Goal: Information Seeking & Learning: Learn about a topic

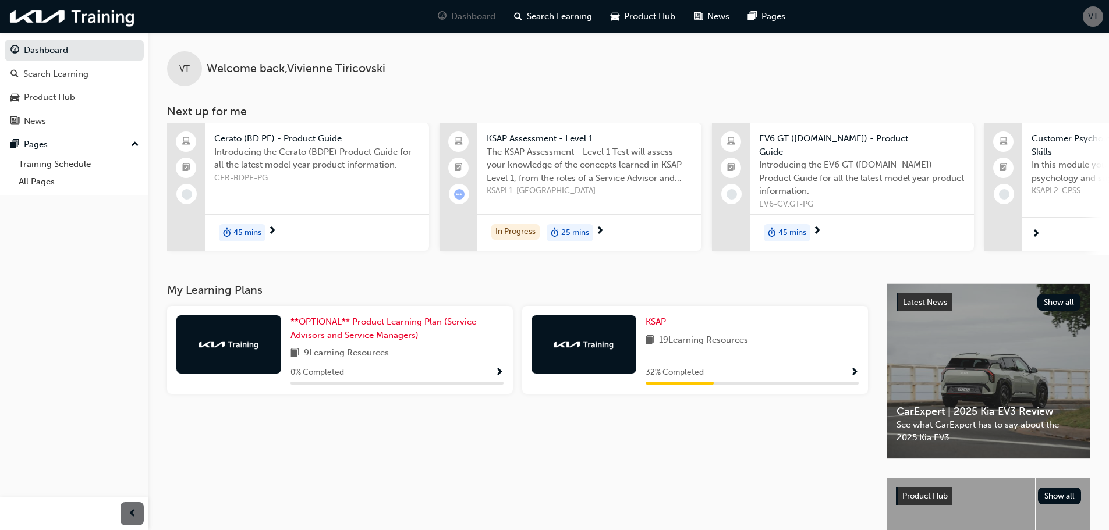
click at [853, 374] on span "Show Progress" at bounding box center [854, 373] width 9 height 10
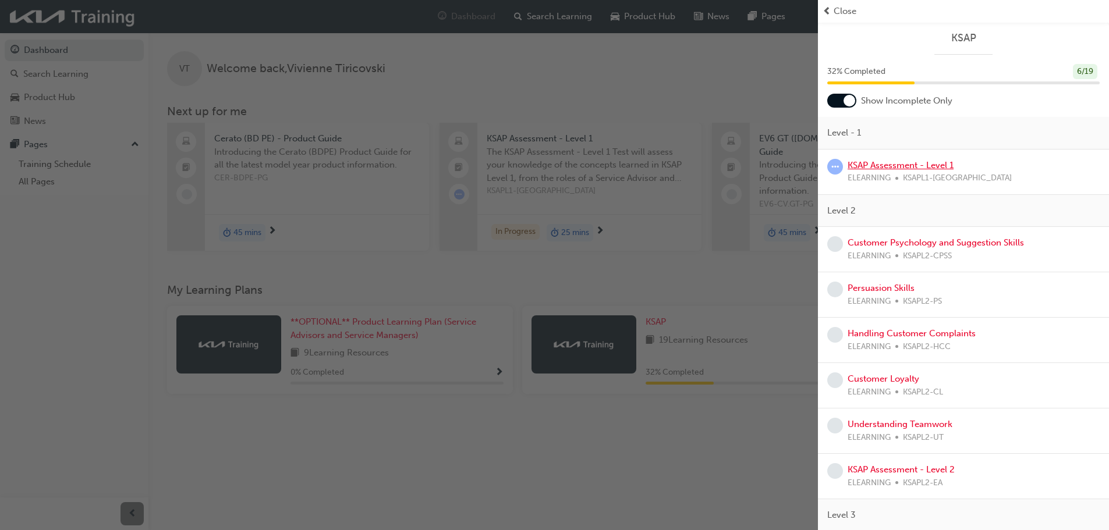
click at [860, 168] on link "KSAP Assessment - Level 1" at bounding box center [900, 165] width 106 height 10
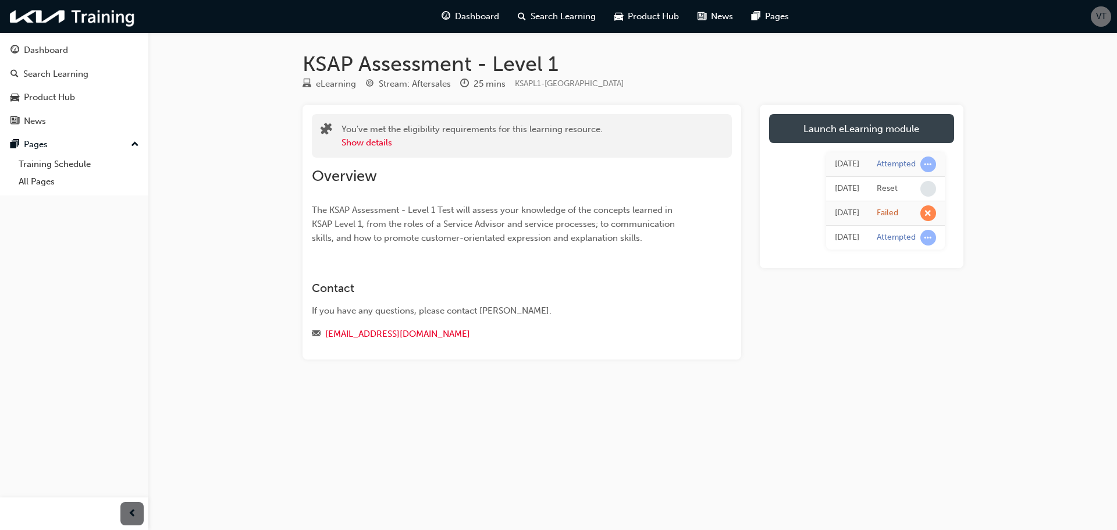
click at [882, 136] on link "Launch eLearning module" at bounding box center [861, 128] width 185 height 29
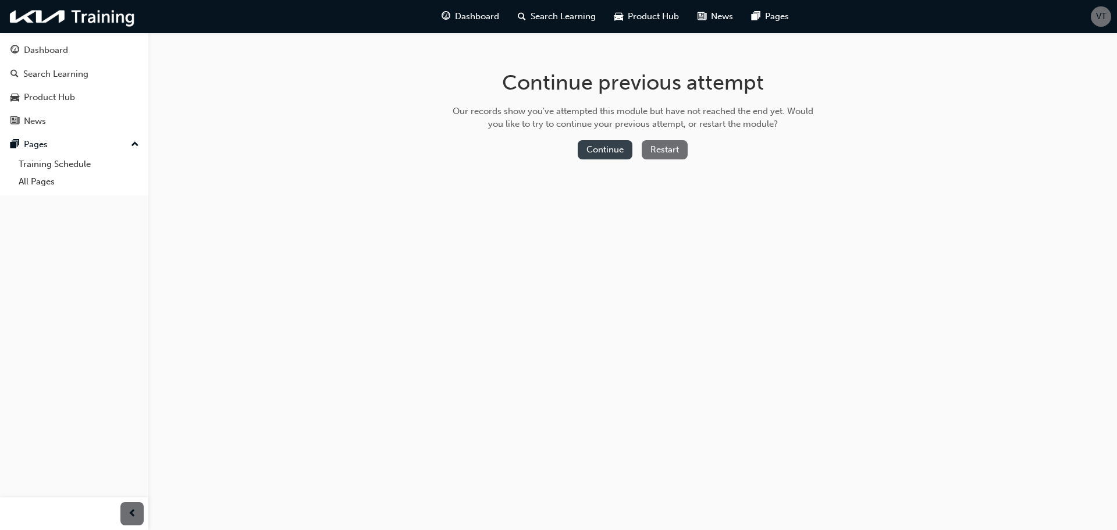
click at [601, 146] on button "Continue" at bounding box center [605, 149] width 55 height 19
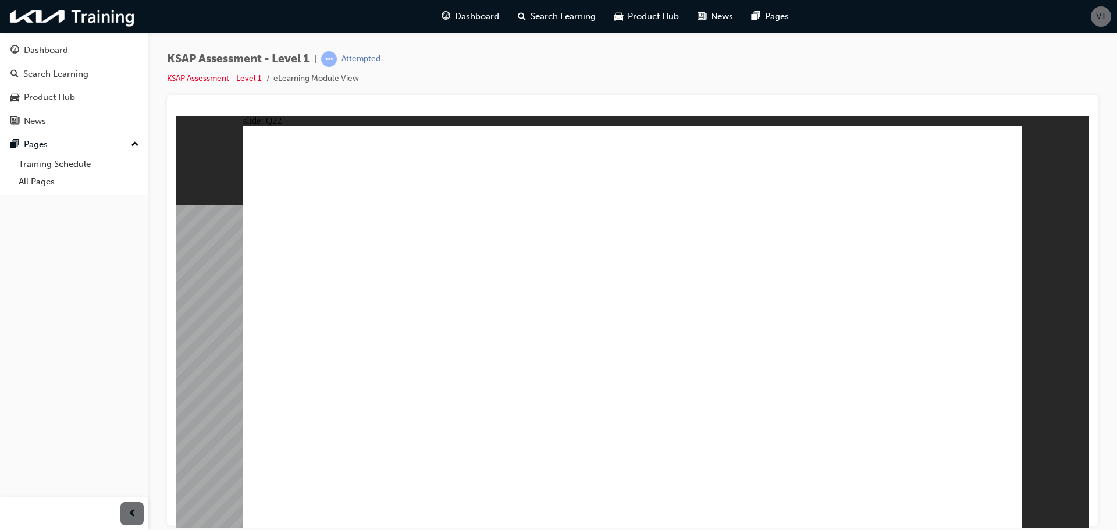
radio input "true"
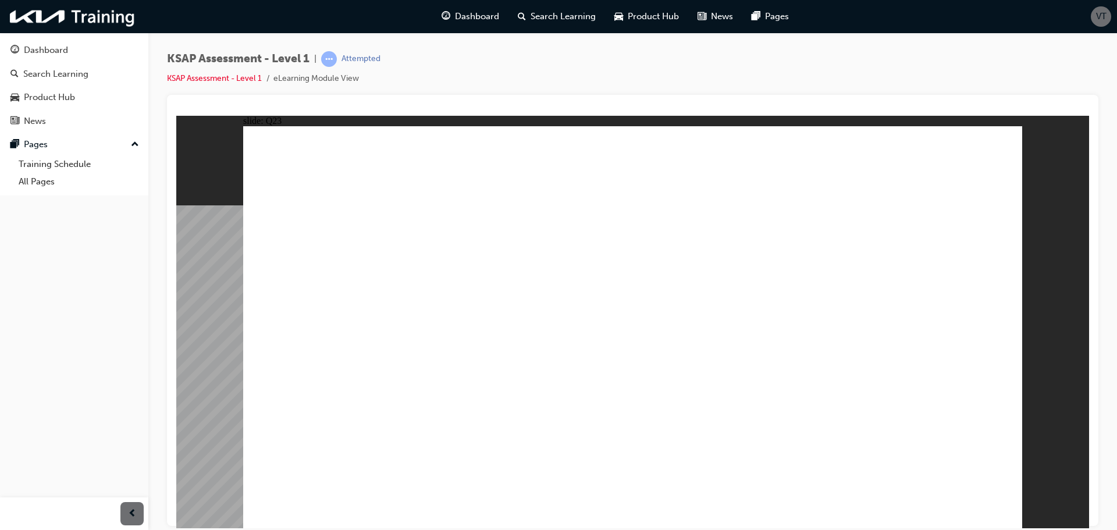
radio input "true"
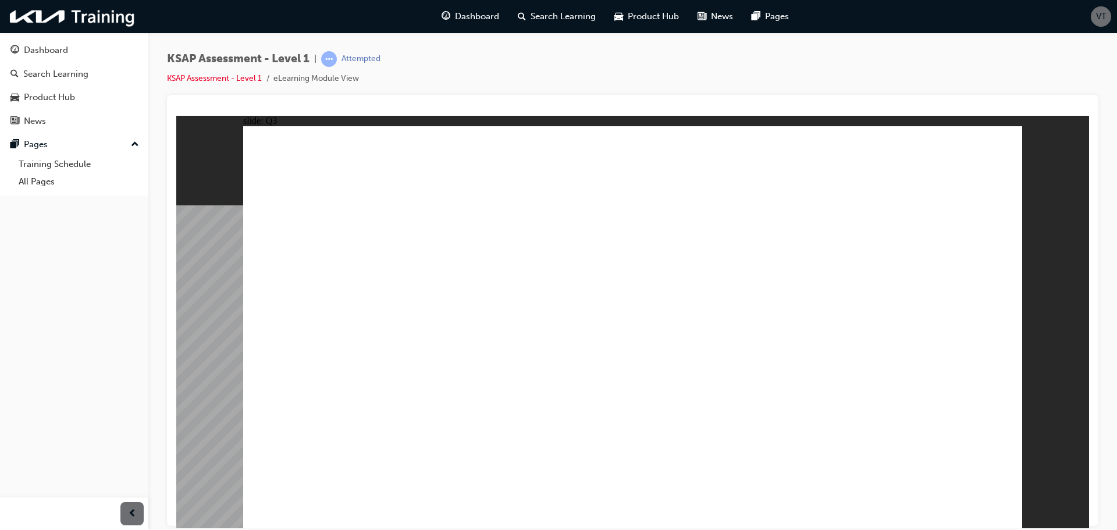
radio input "true"
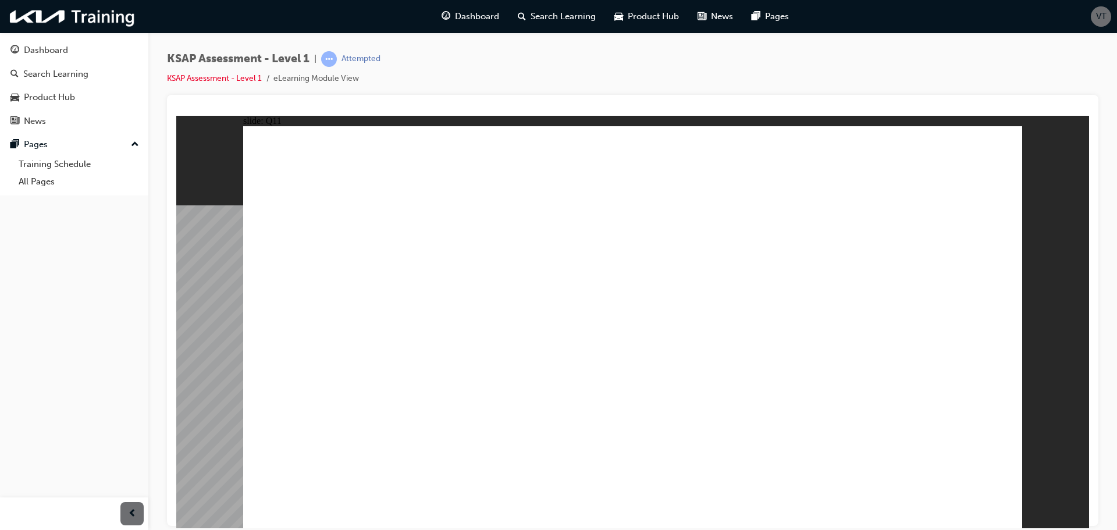
radio input "true"
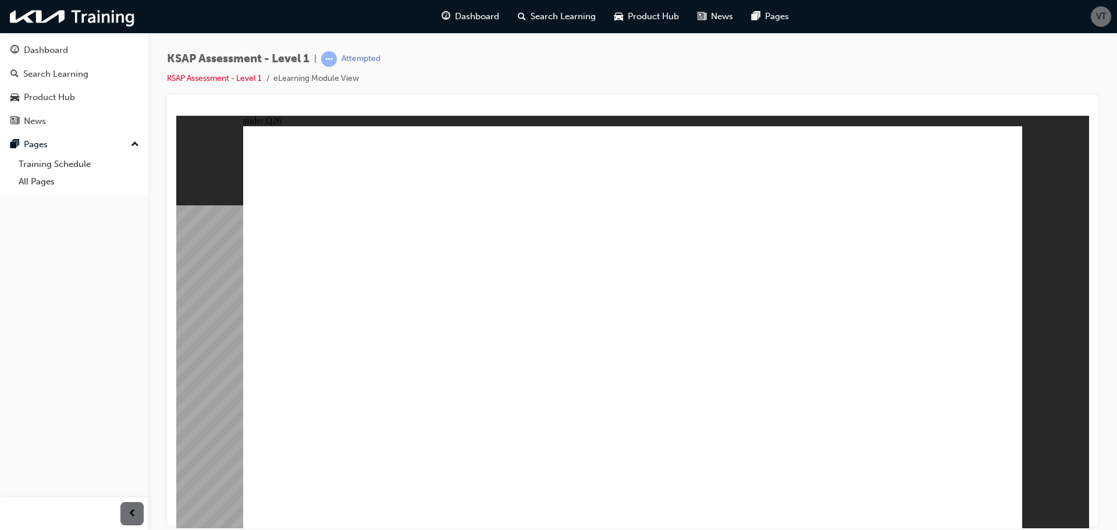
radio input "true"
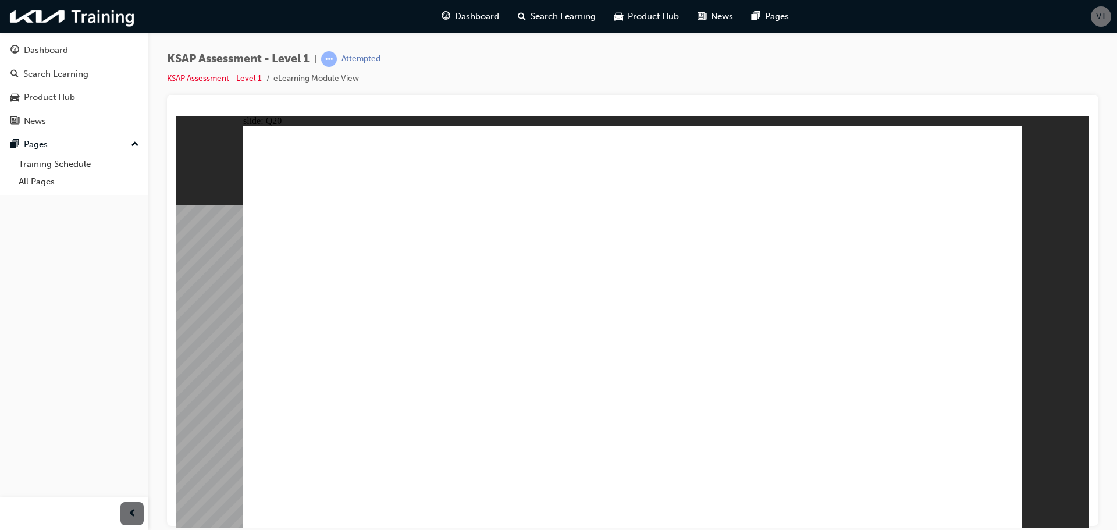
radio input "true"
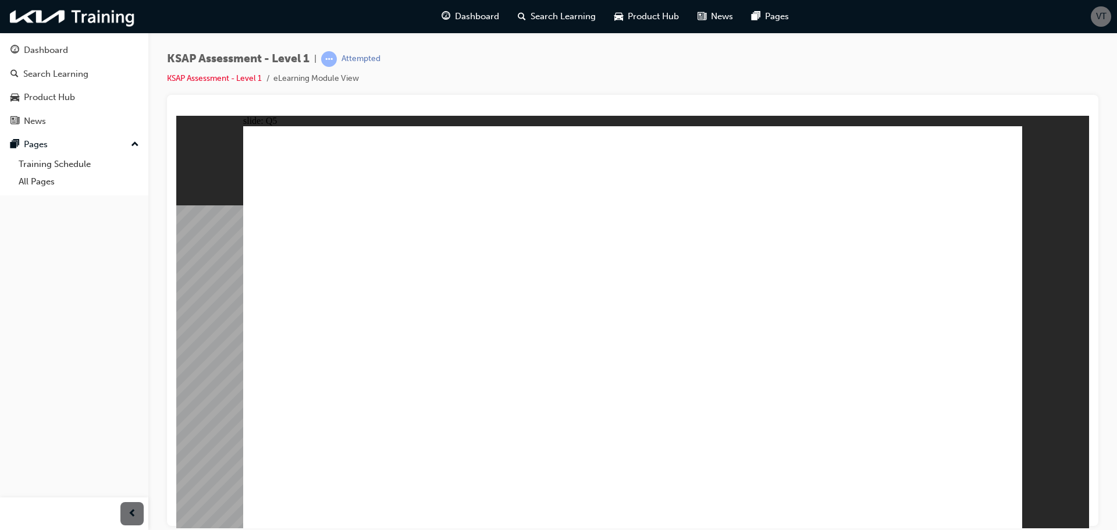
radio input "true"
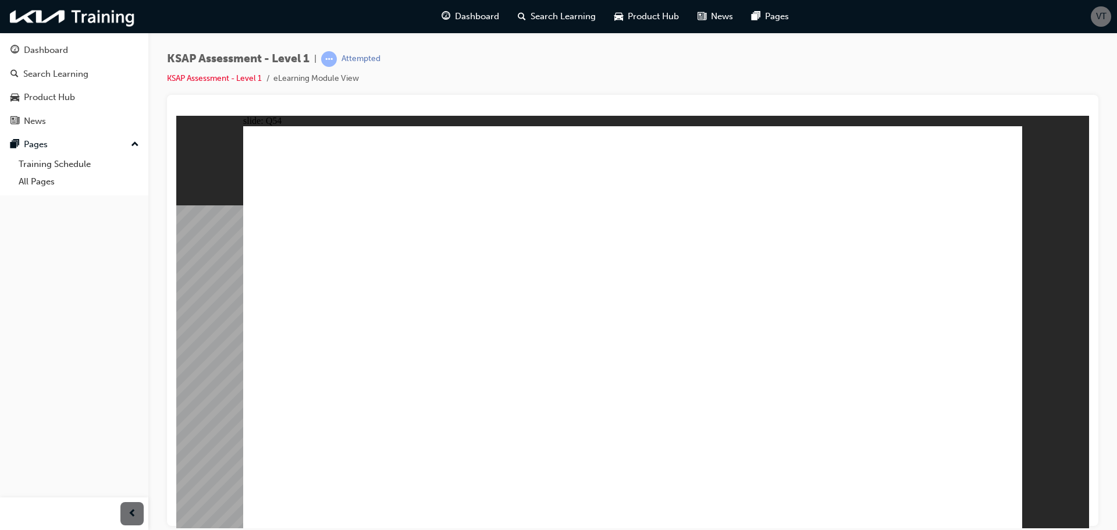
radio input "true"
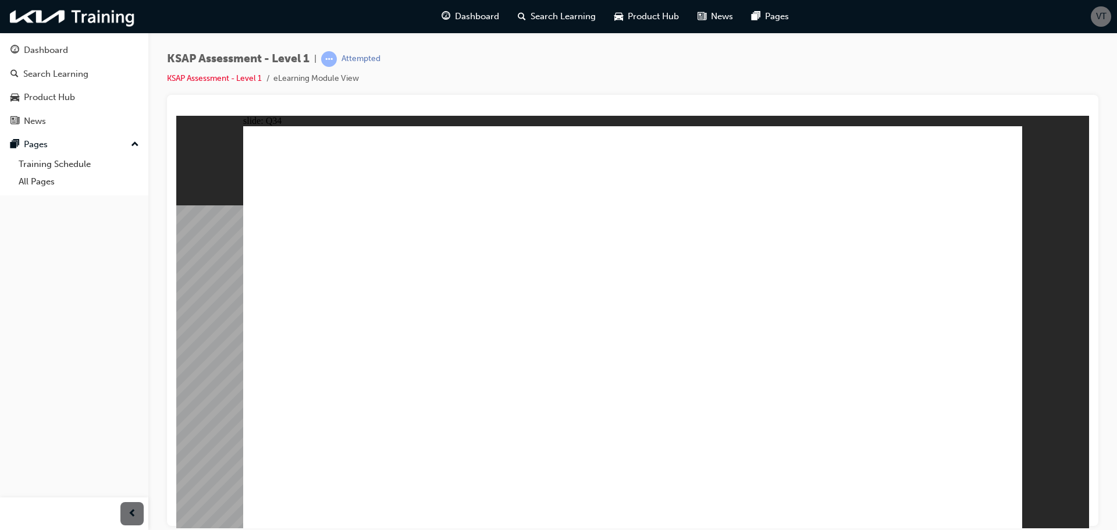
radio input "true"
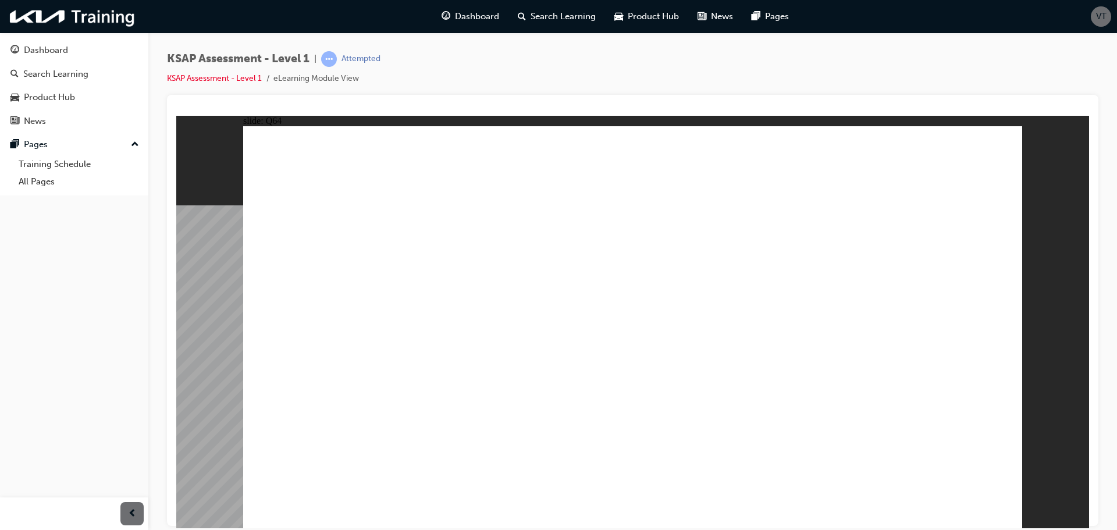
checkbox input "true"
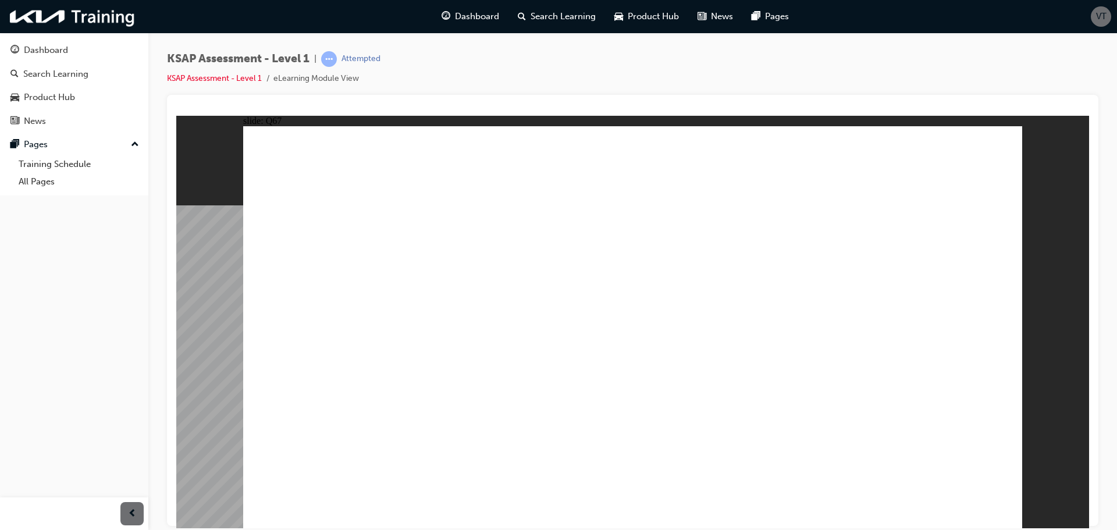
radio input "true"
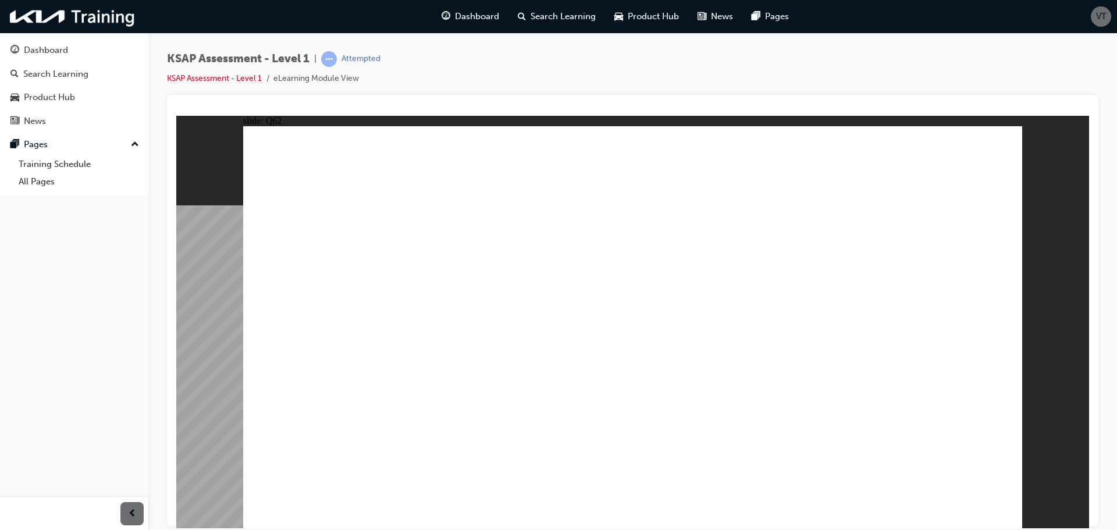
radio input "true"
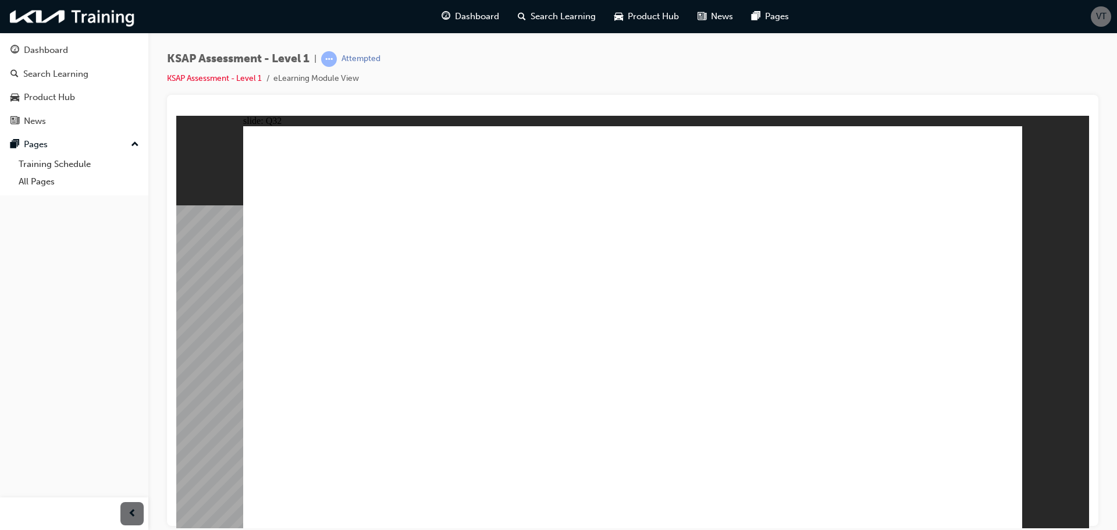
radio input "true"
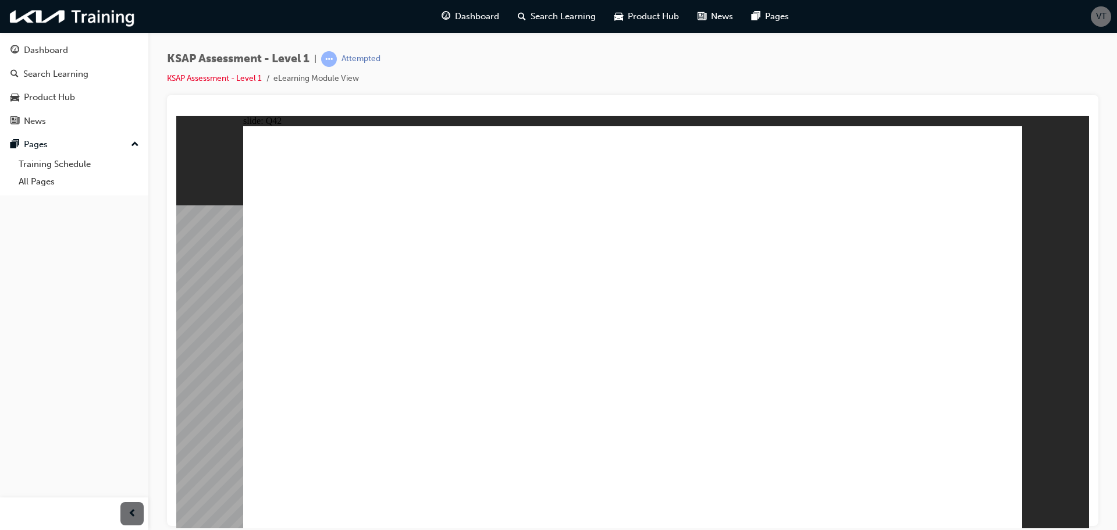
drag, startPoint x: 386, startPoint y: 456, endPoint x: 367, endPoint y: 499, distance: 47.9
radio input "true"
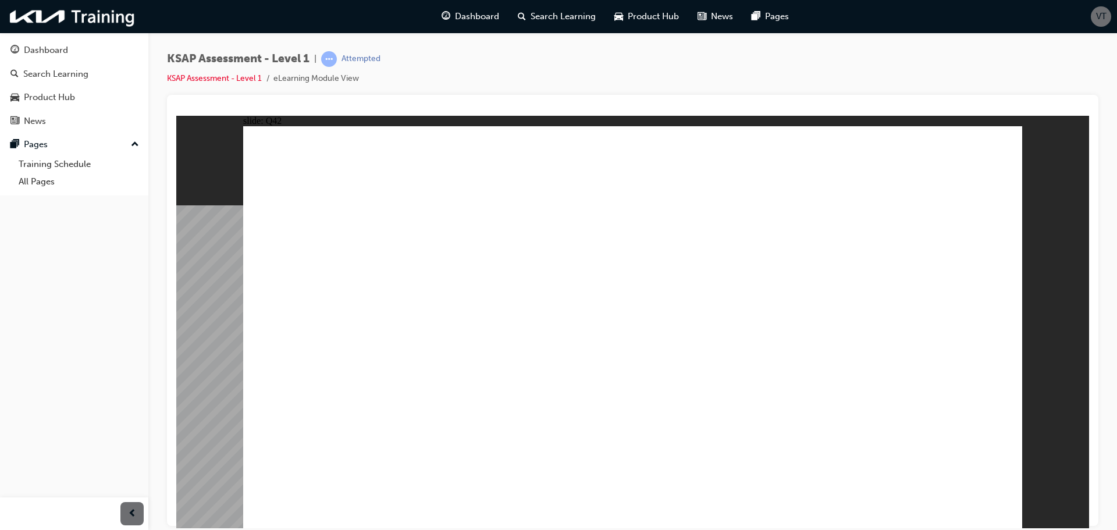
radio input "true"
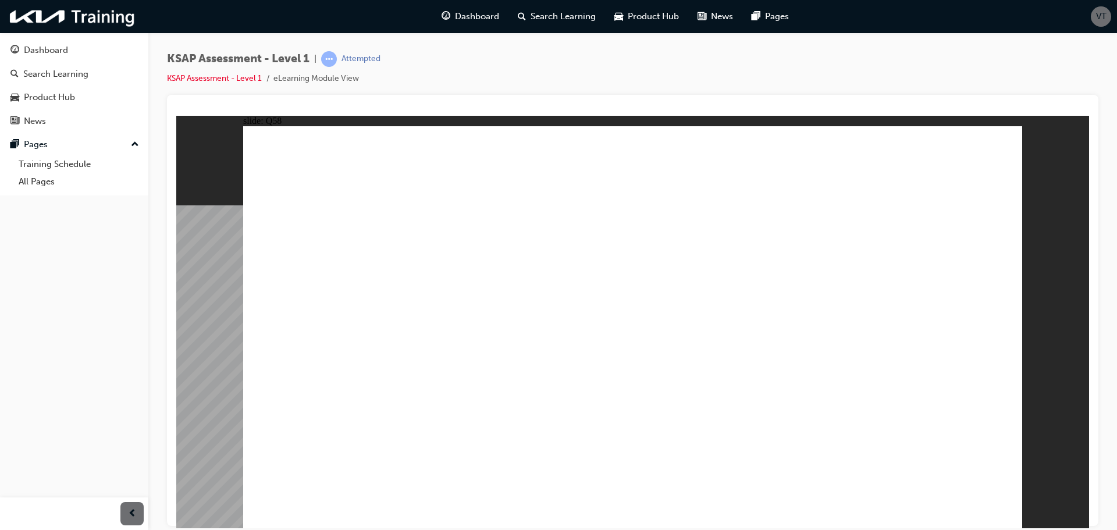
radio input "true"
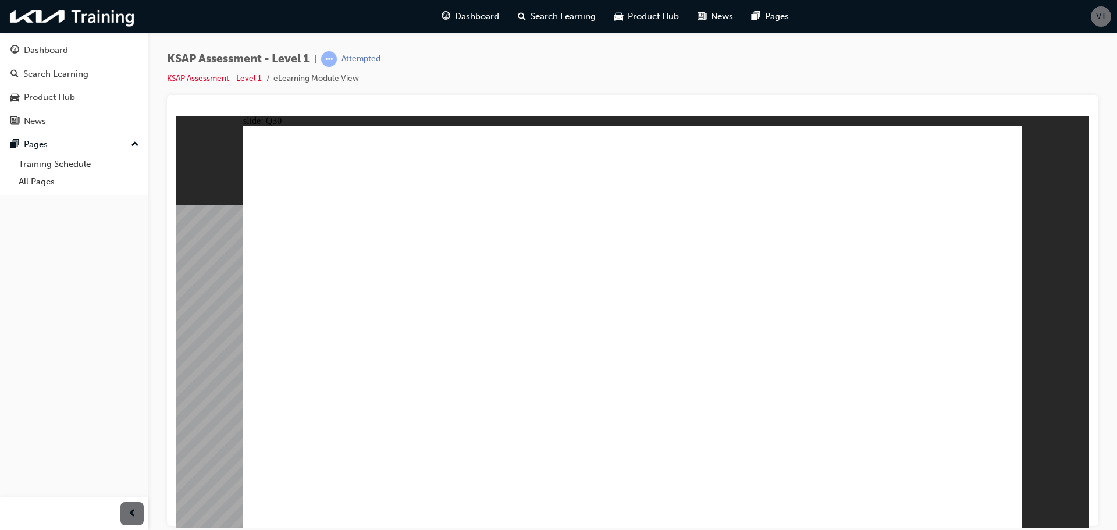
radio input "true"
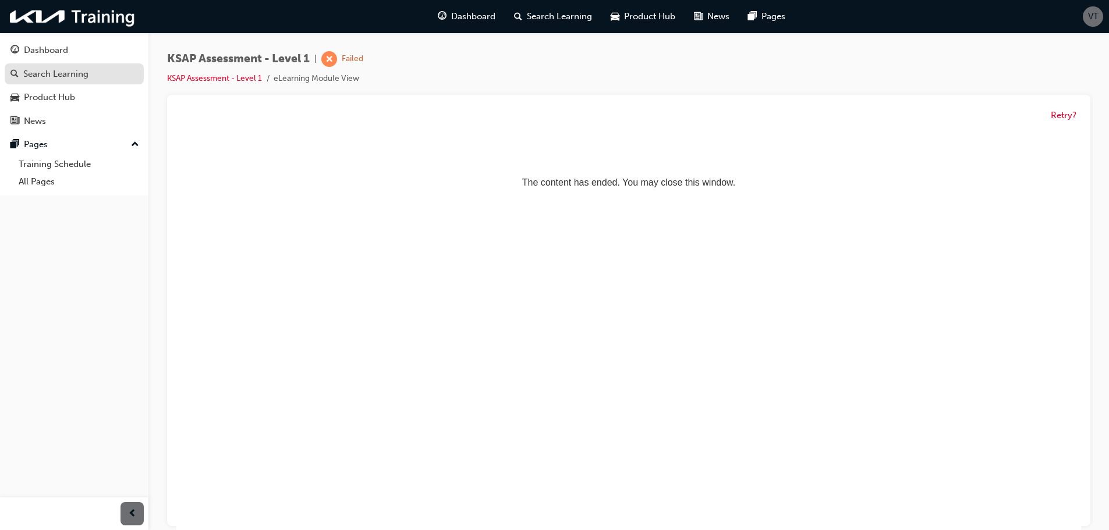
click at [120, 75] on div "Search Learning" at bounding box center [73, 74] width 127 height 15
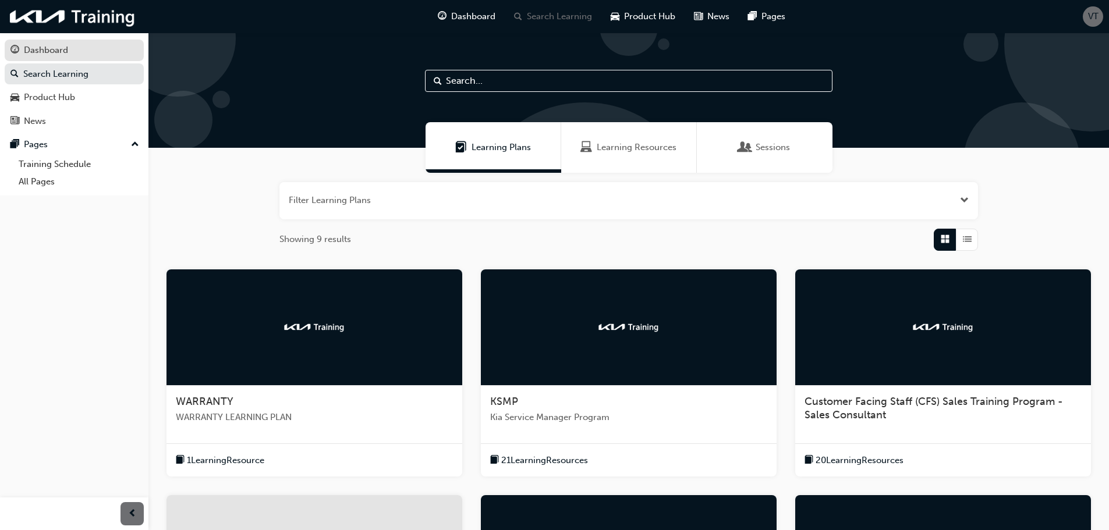
click at [106, 41] on link "Dashboard" at bounding box center [74, 51] width 139 height 22
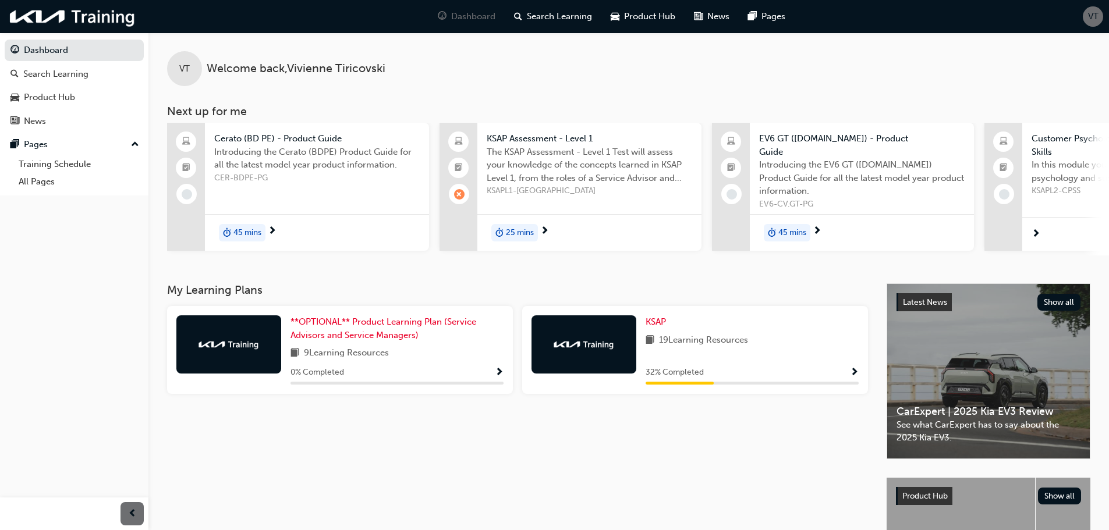
click at [852, 371] on span "Show Progress" at bounding box center [854, 373] width 9 height 10
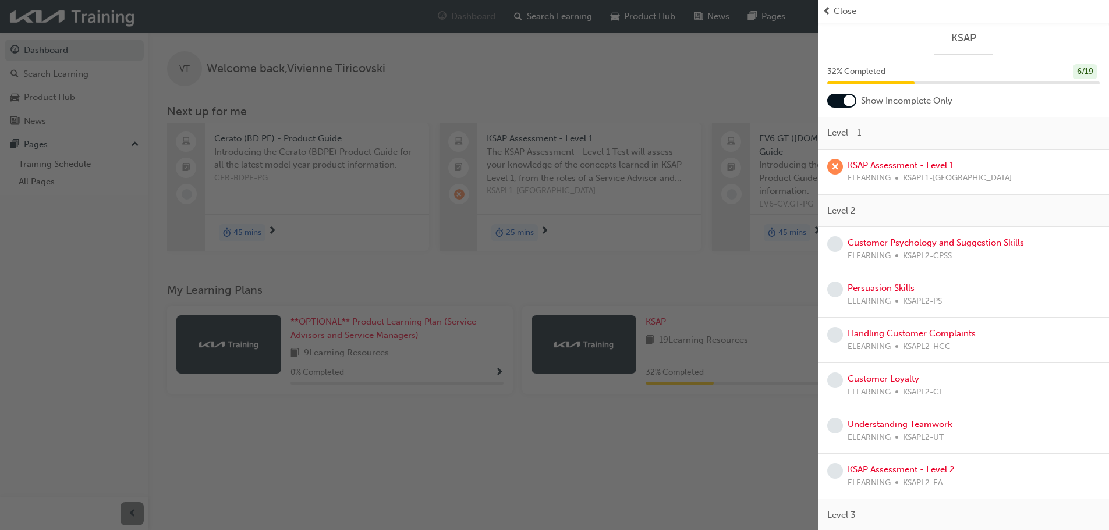
click at [877, 161] on link "KSAP Assessment - Level 1" at bounding box center [900, 165] width 106 height 10
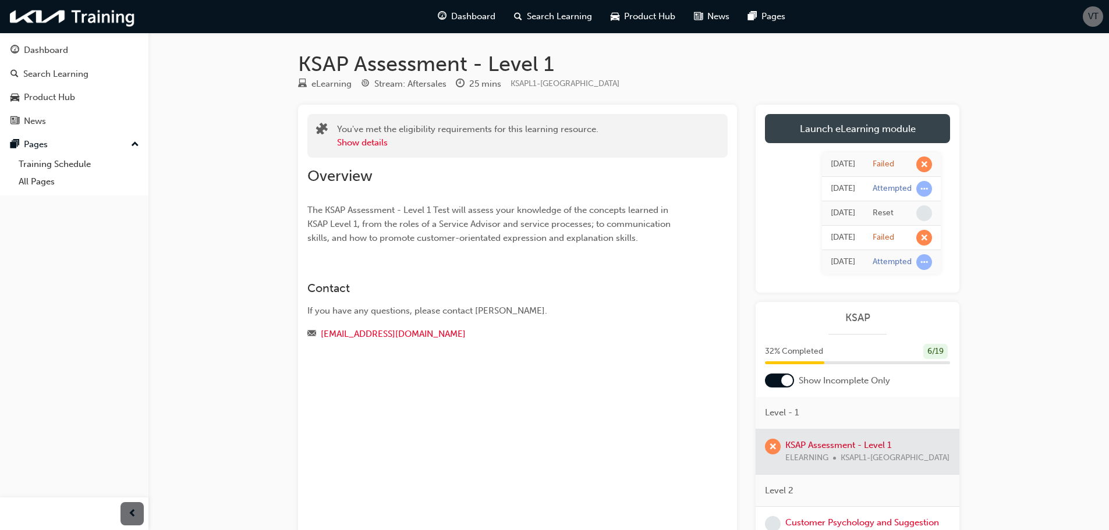
click at [834, 128] on link "Launch eLearning module" at bounding box center [857, 128] width 185 height 29
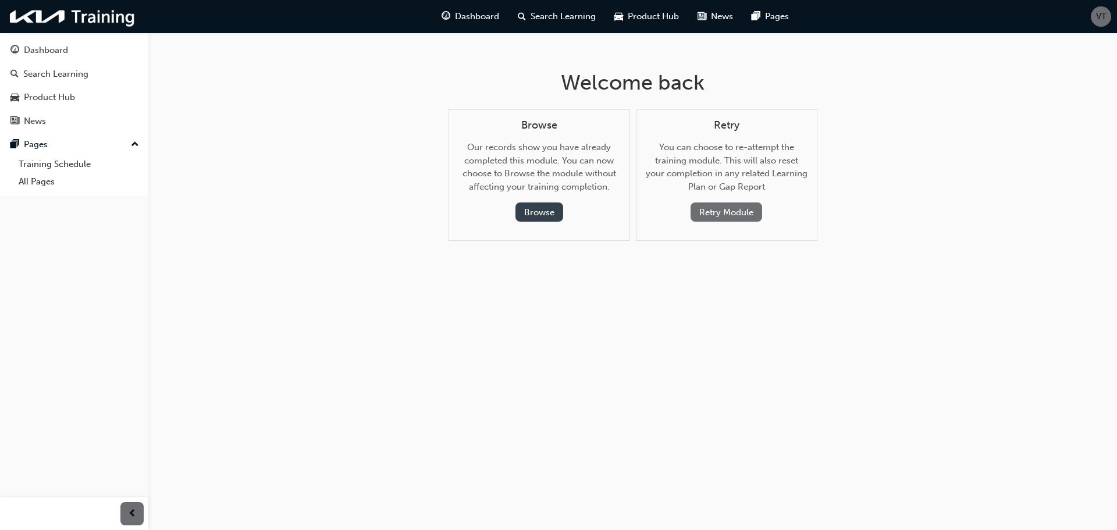
click at [541, 212] on button "Browse" at bounding box center [540, 211] width 48 height 19
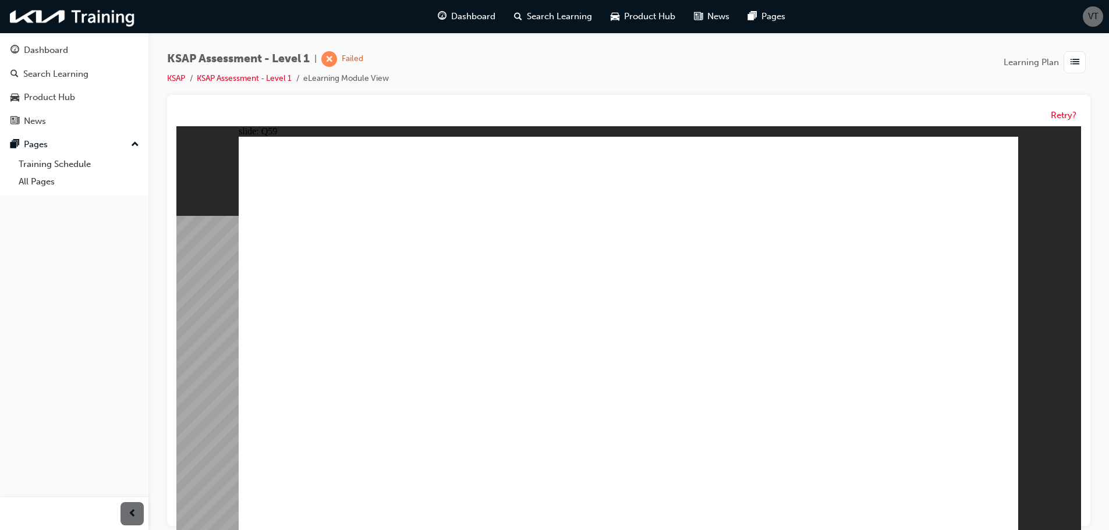
radio input "true"
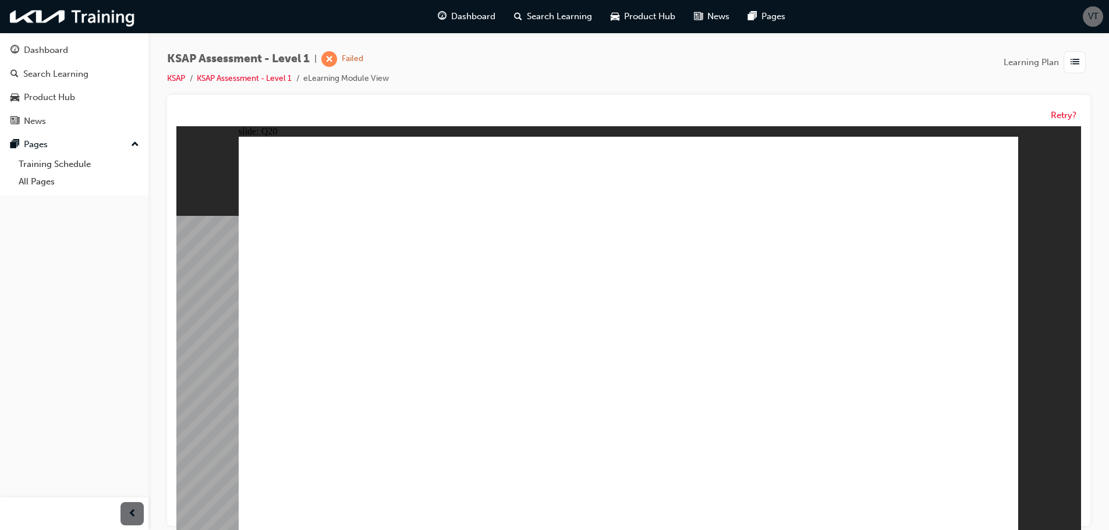
radio input "true"
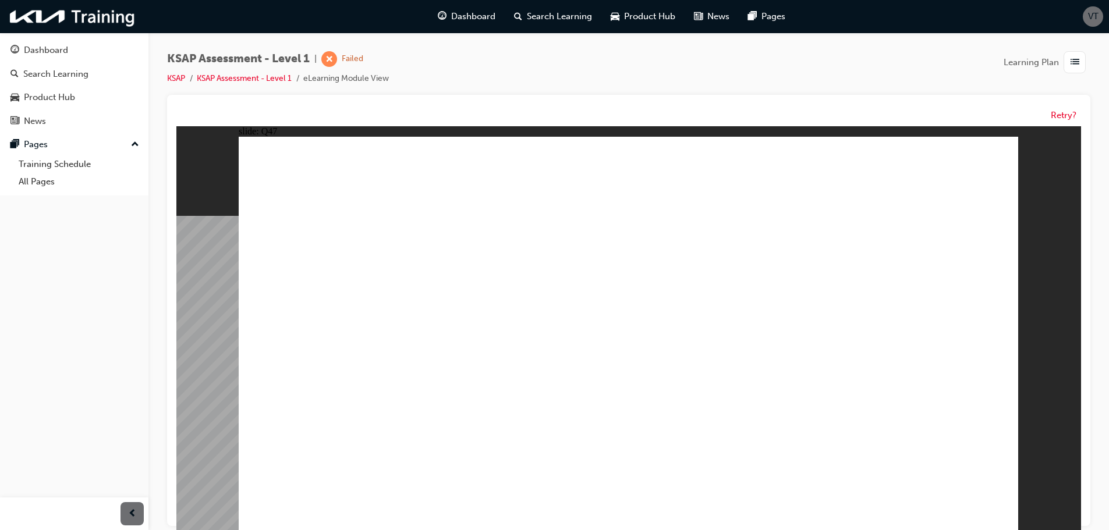
radio input "true"
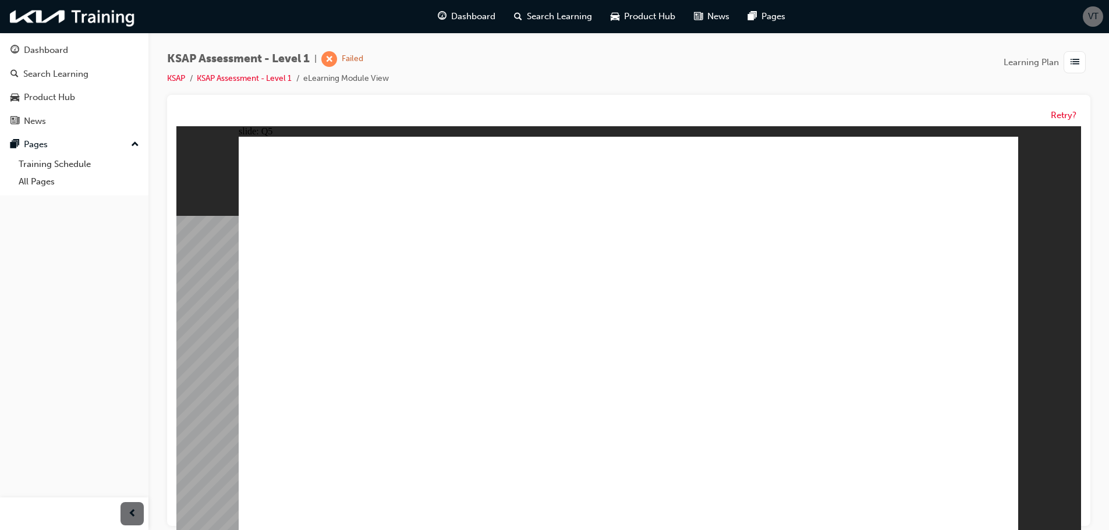
radio input "true"
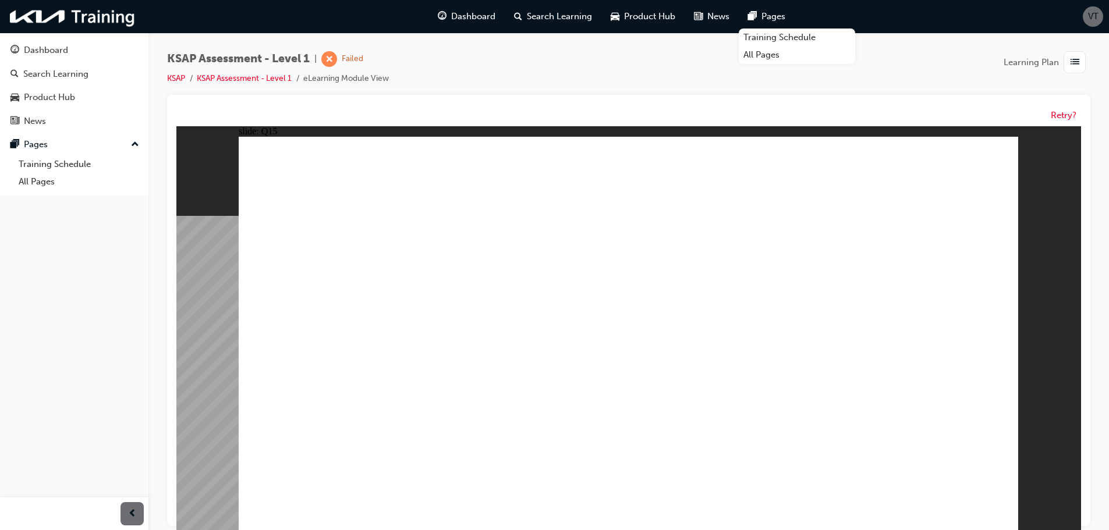
radio input "true"
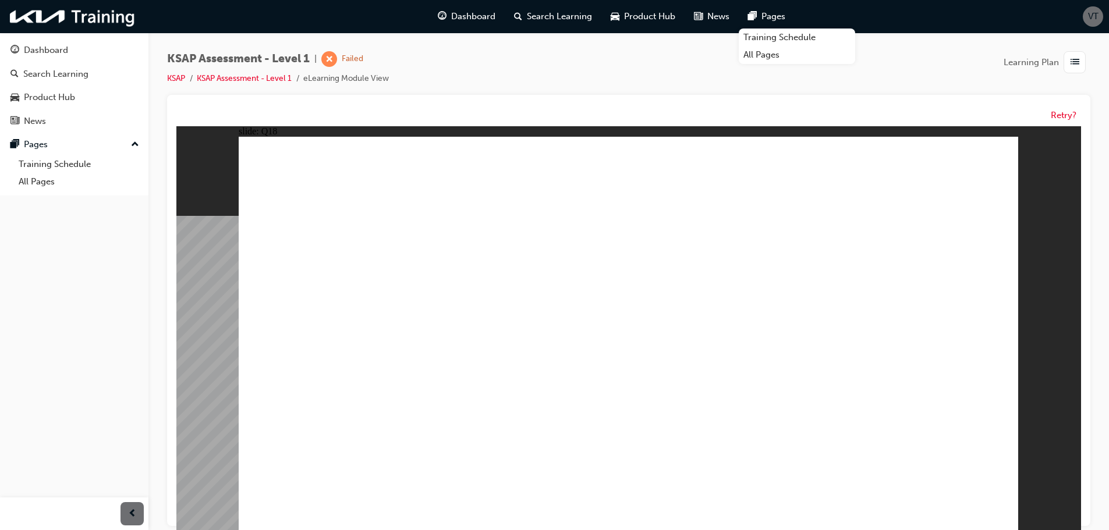
radio input "false"
radio input "true"
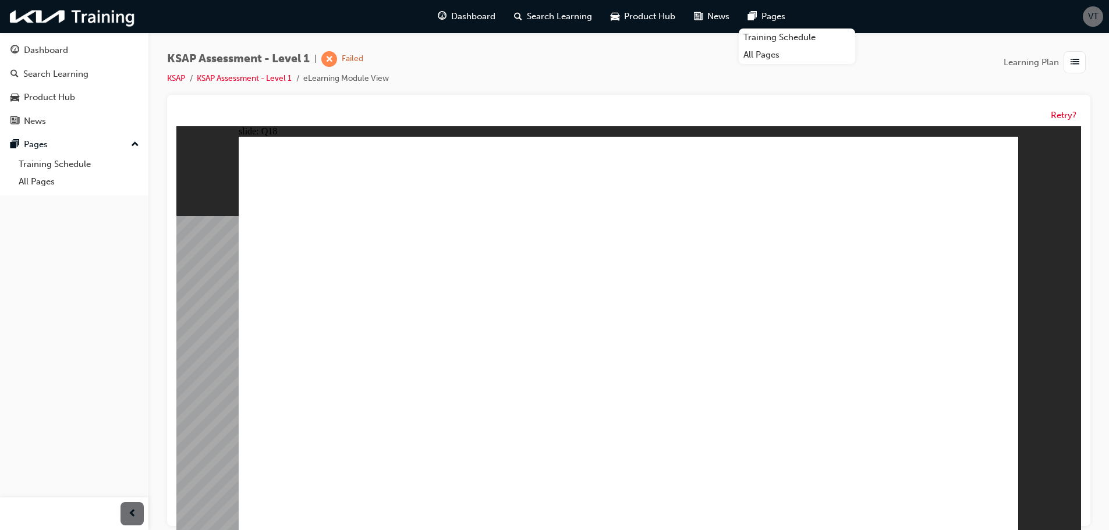
radio input "true"
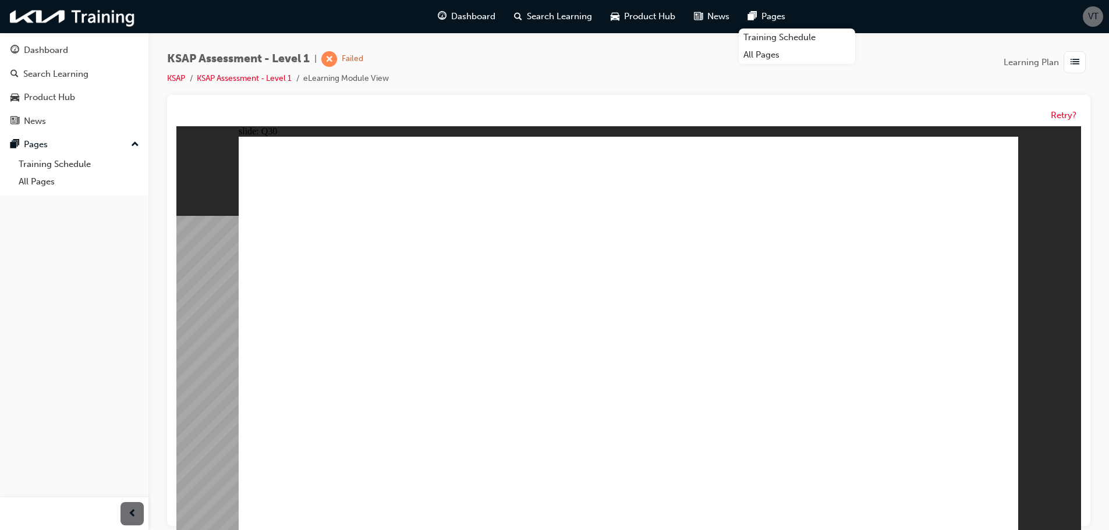
radio input "true"
drag, startPoint x: 911, startPoint y: 495, endPoint x: 926, endPoint y: 508, distance: 20.2
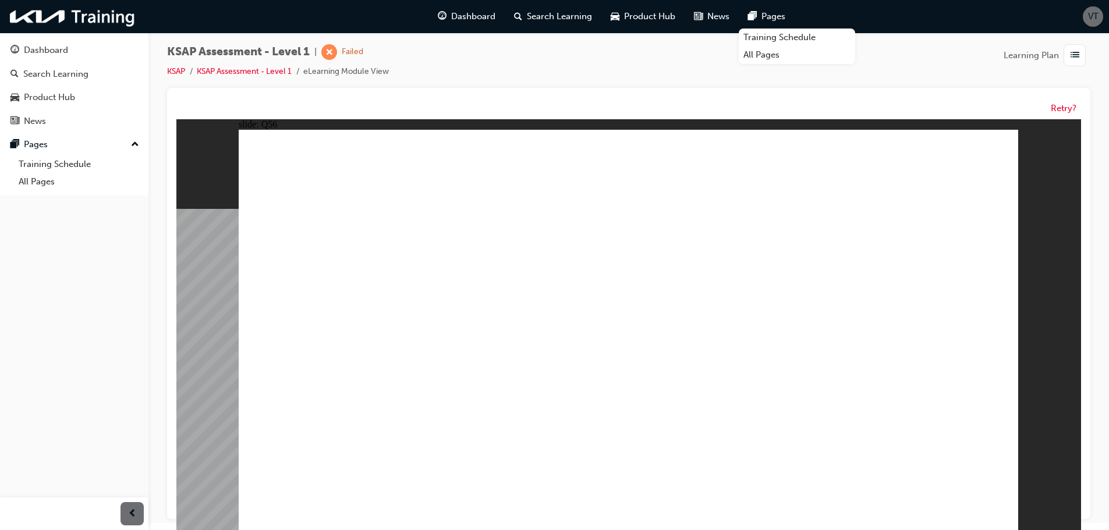
scroll to position [9, 0]
